Goal: Use online tool/utility: Utilize a website feature to perform a specific function

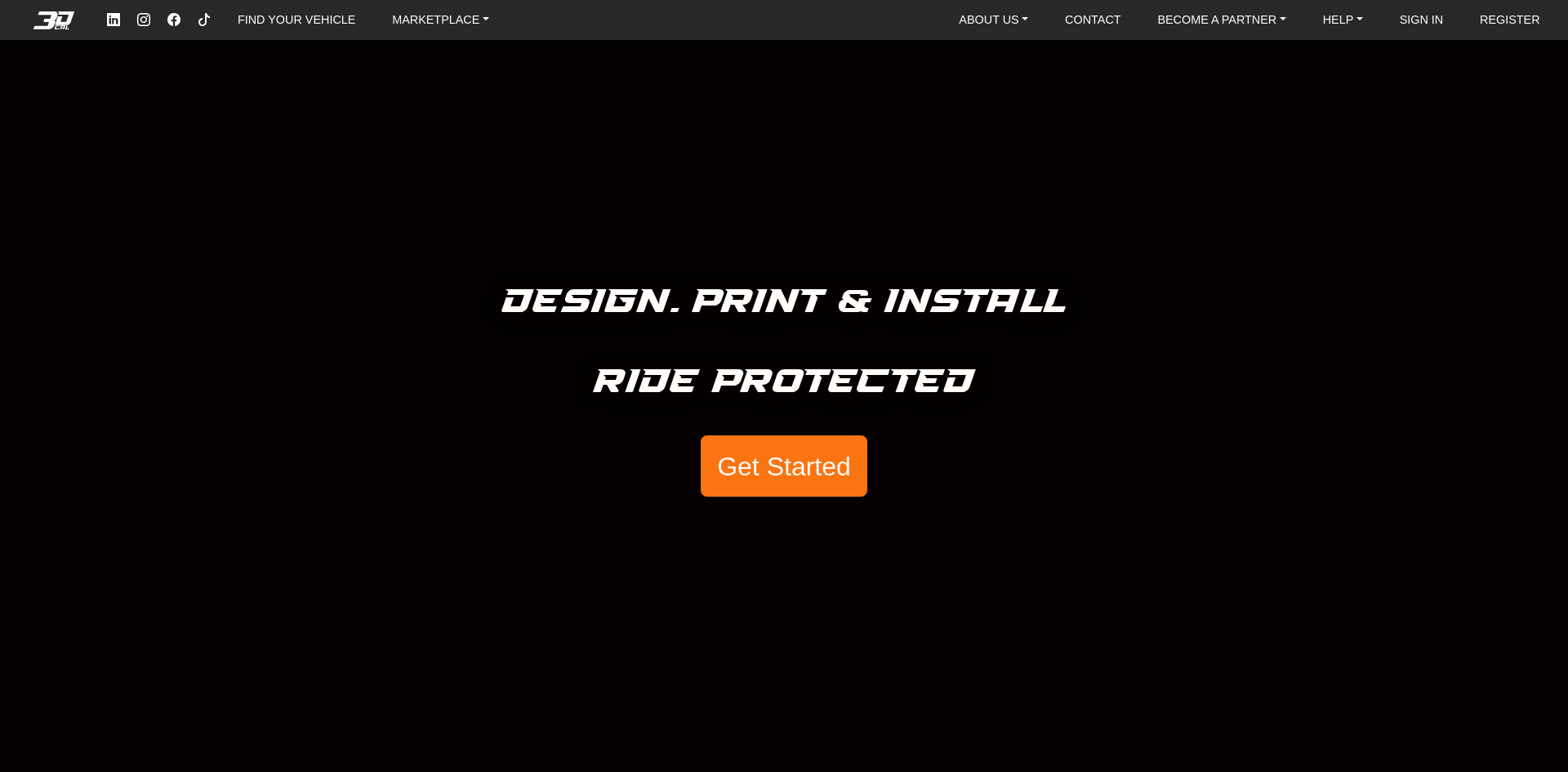
click at [796, 487] on button "Get Started" at bounding box center [784, 466] width 167 height 63
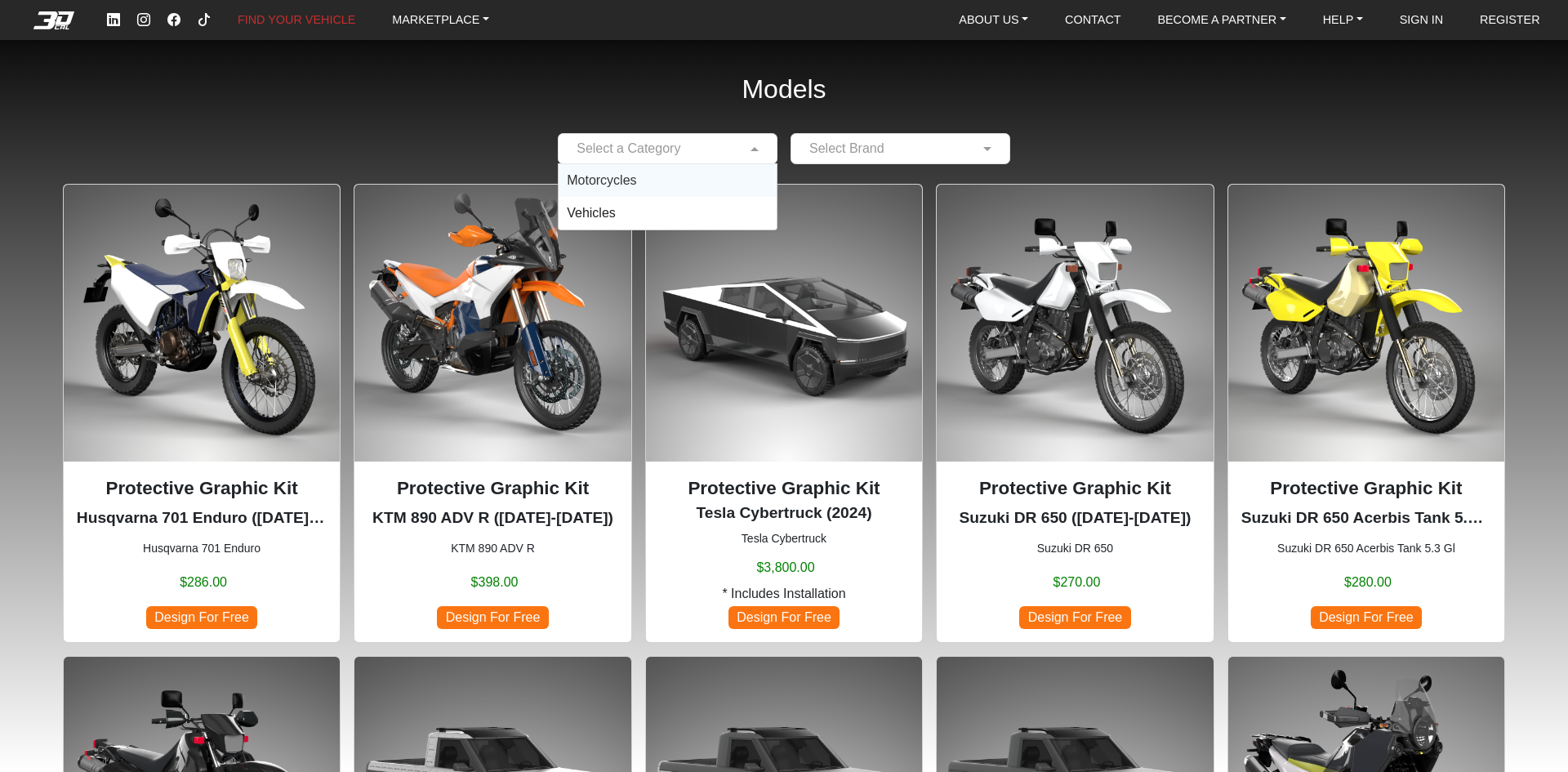
click at [745, 161] on div "Select a Category" at bounding box center [668, 149] width 220 height 31
click at [677, 191] on div "Motorcycles" at bounding box center [668, 180] width 218 height 32
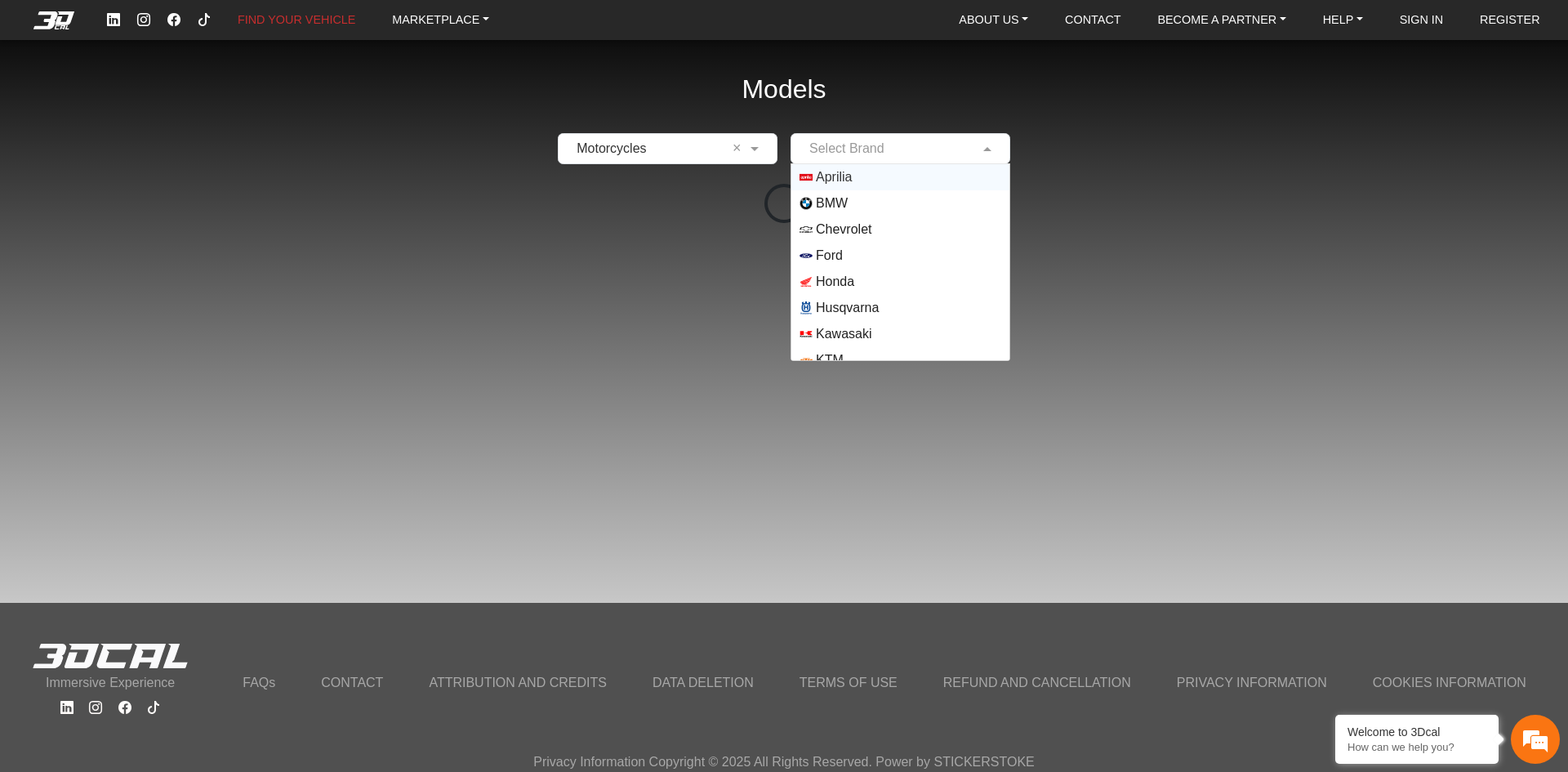
click at [862, 148] on input "text" at bounding box center [884, 149] width 169 height 20
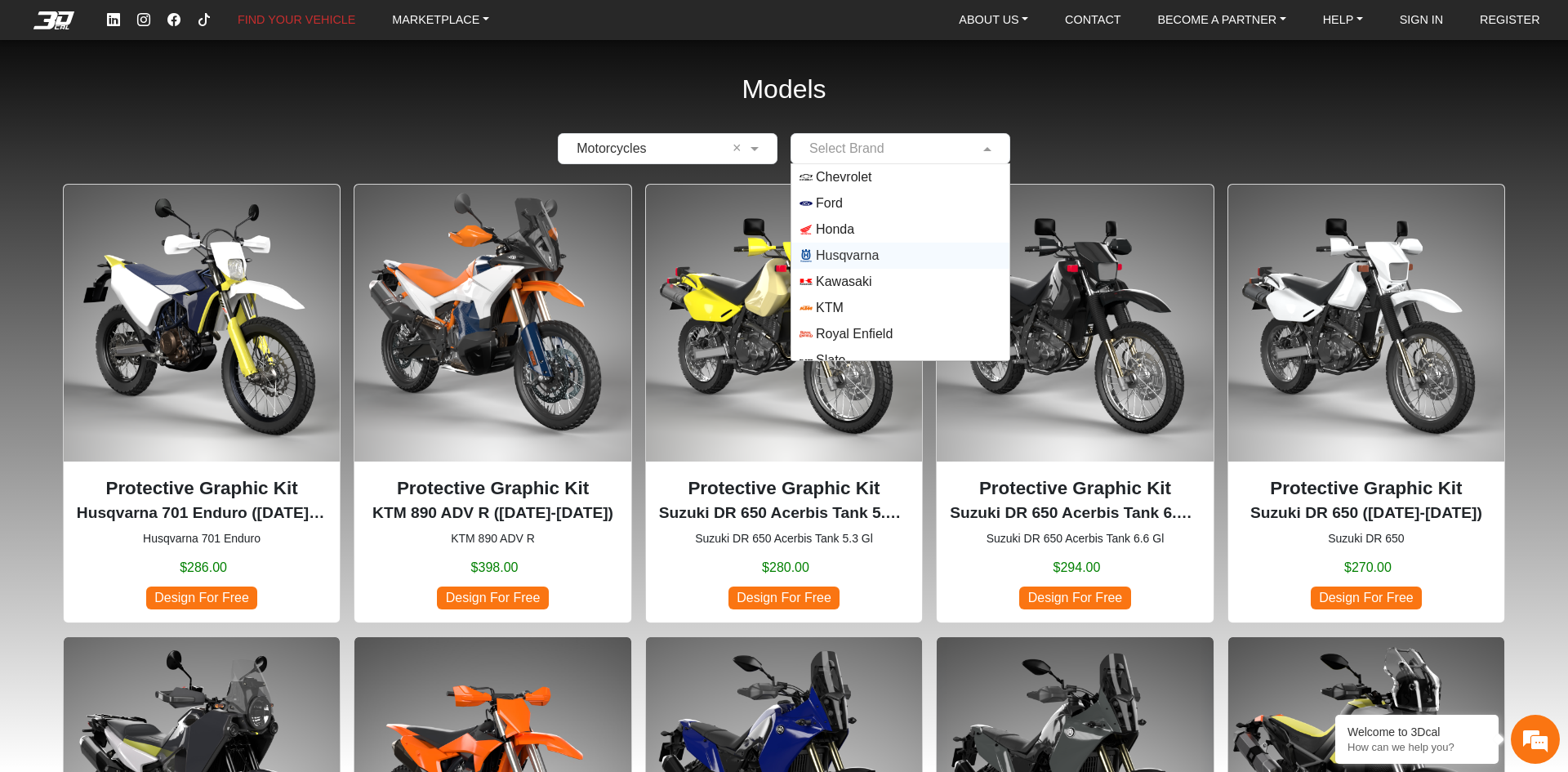
scroll to position [81, 0]
click at [850, 200] on span "Honda" at bounding box center [835, 200] width 39 height 20
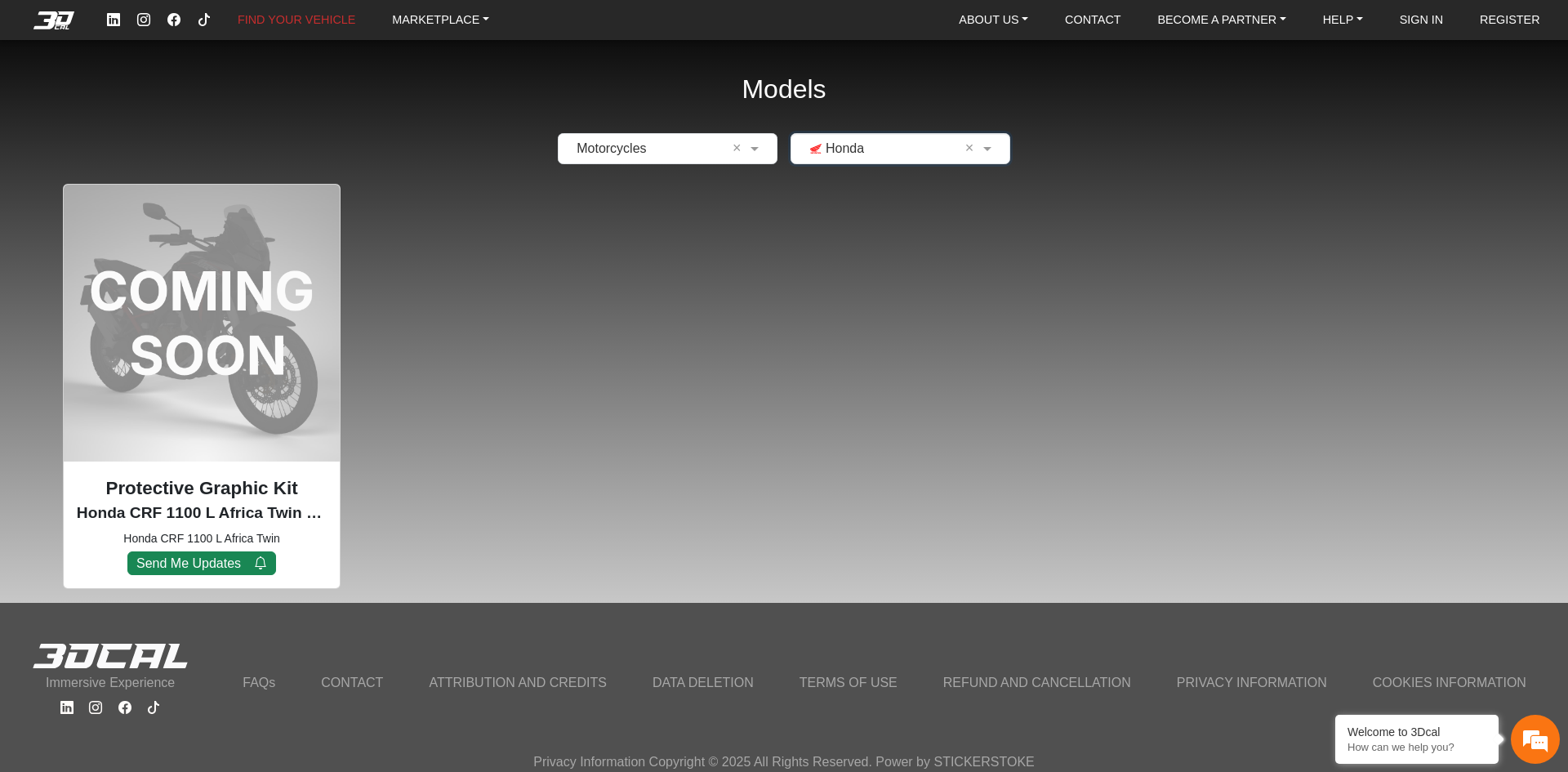
scroll to position [0, 0]
